Goal: Check status: Check status

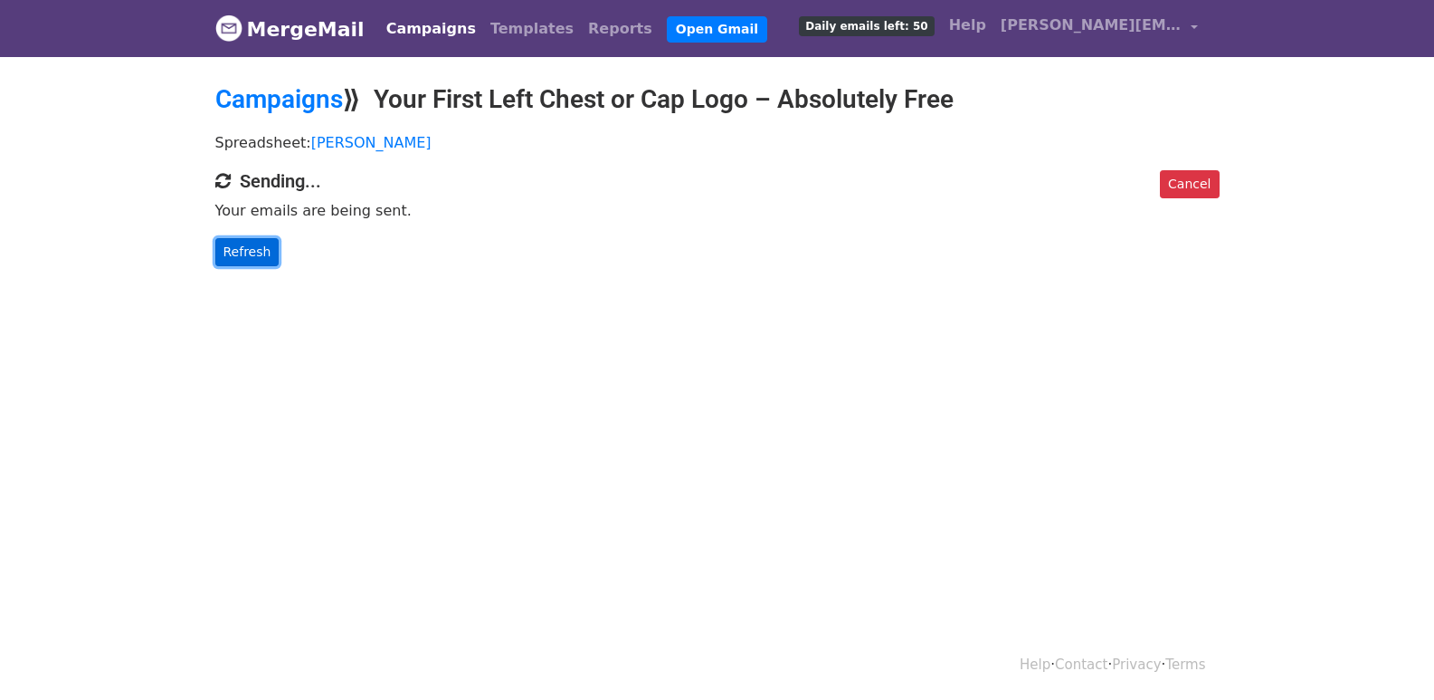
click at [222, 252] on link "Refresh" at bounding box center [247, 252] width 64 height 28
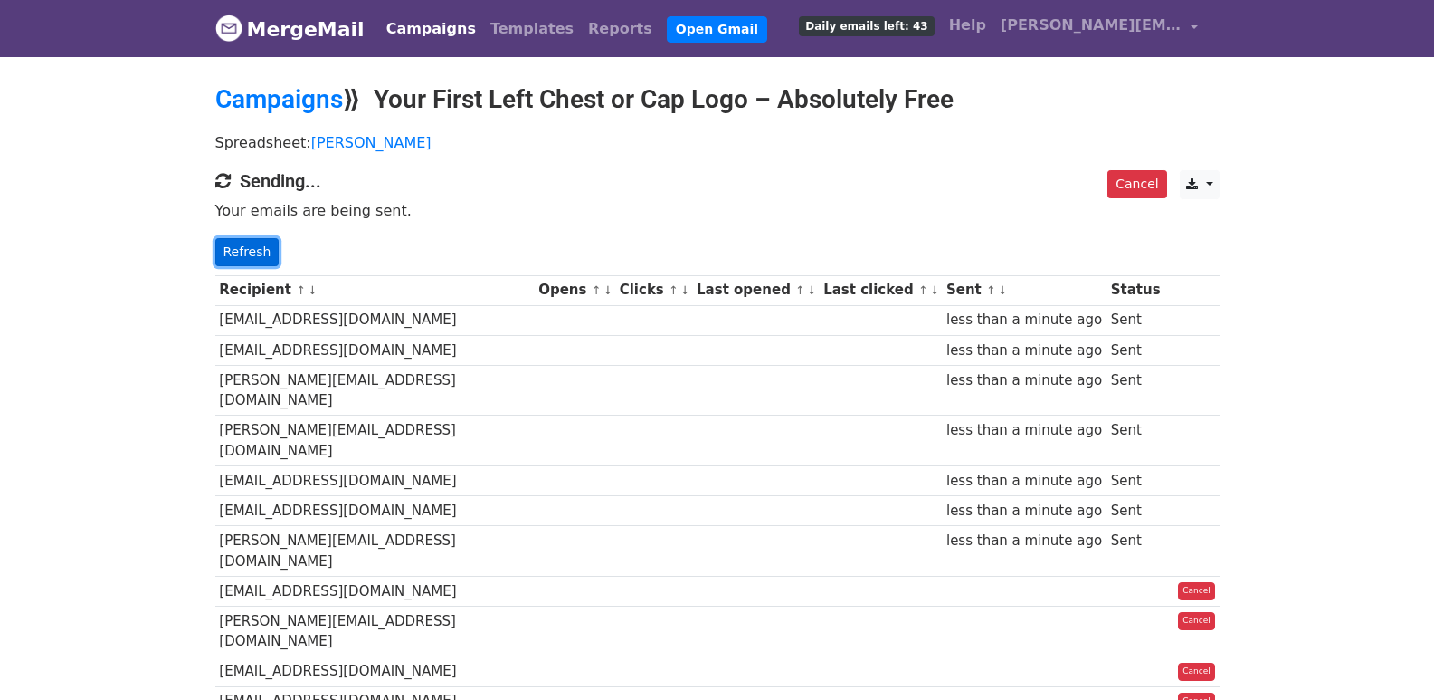
click at [237, 243] on link "Refresh" at bounding box center [247, 252] width 64 height 28
